Goal: Navigation & Orientation: Go to known website

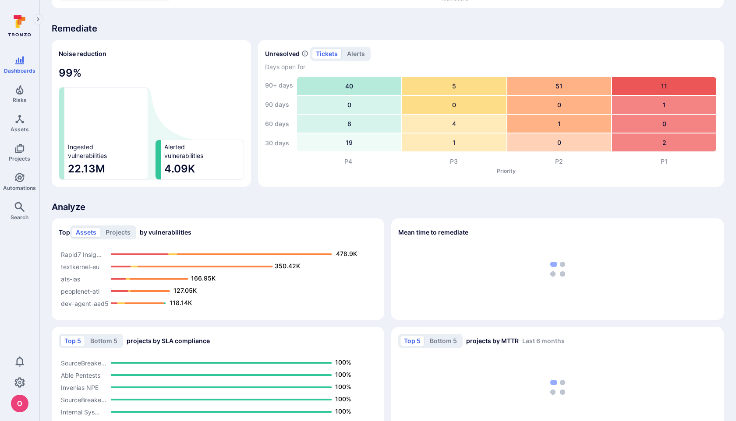
scroll to position [486, 0]
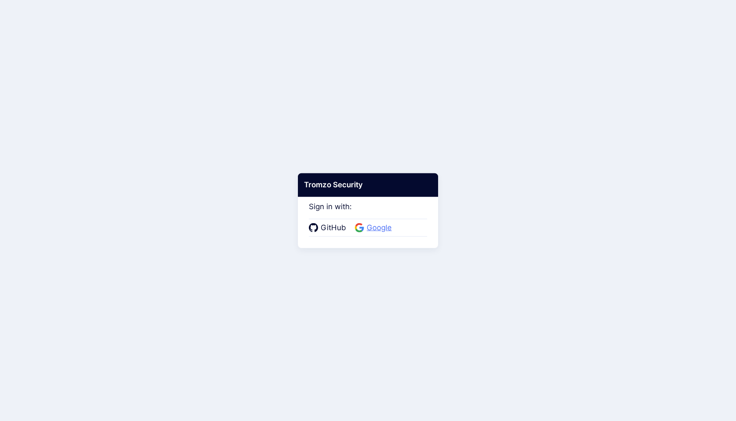
click at [383, 231] on span "Google" at bounding box center [379, 228] width 30 height 11
